Goal: Task Accomplishment & Management: Manage account settings

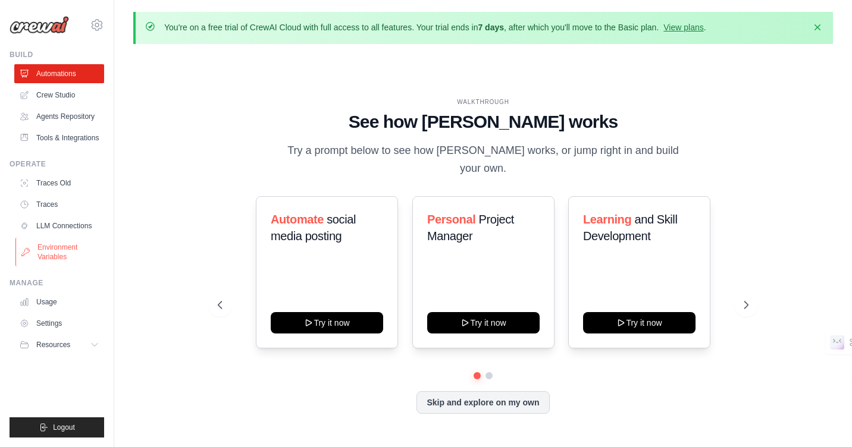
click at [41, 238] on link "Environment Variables" at bounding box center [60, 252] width 90 height 29
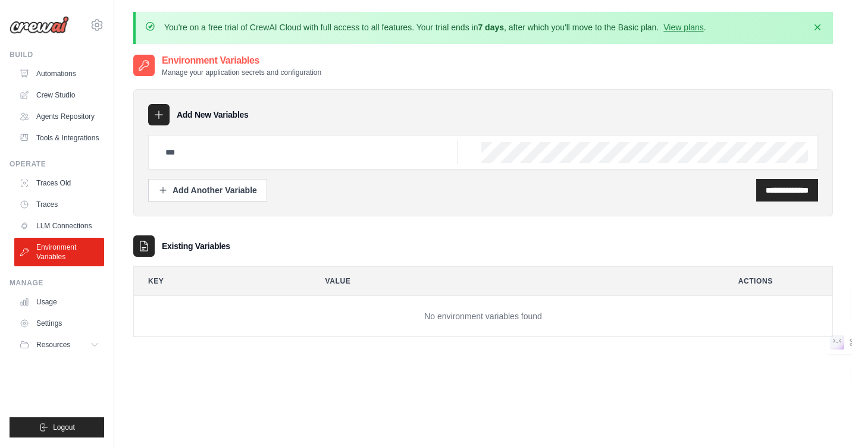
click at [153, 109] on icon at bounding box center [159, 115] width 12 height 12
click at [180, 109] on h3 "Add New Variables" at bounding box center [213, 115] width 72 height 12
click at [165, 184] on div "Add Another Variable" at bounding box center [207, 190] width 99 height 12
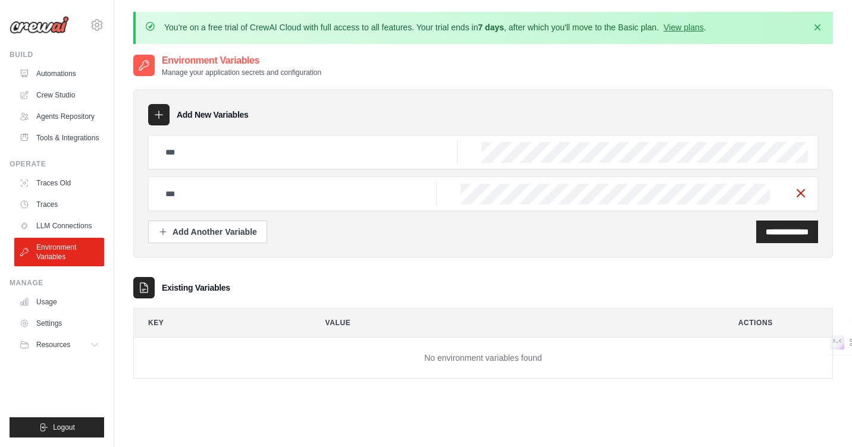
click at [808, 186] on icon "button" at bounding box center [801, 193] width 14 height 14
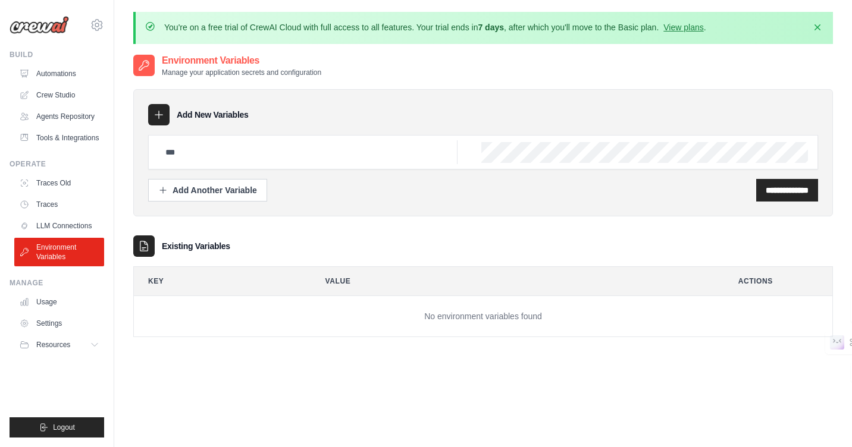
click at [296, 179] on div "**********" at bounding box center [483, 190] width 670 height 23
